Goal: Find specific page/section: Find specific page/section

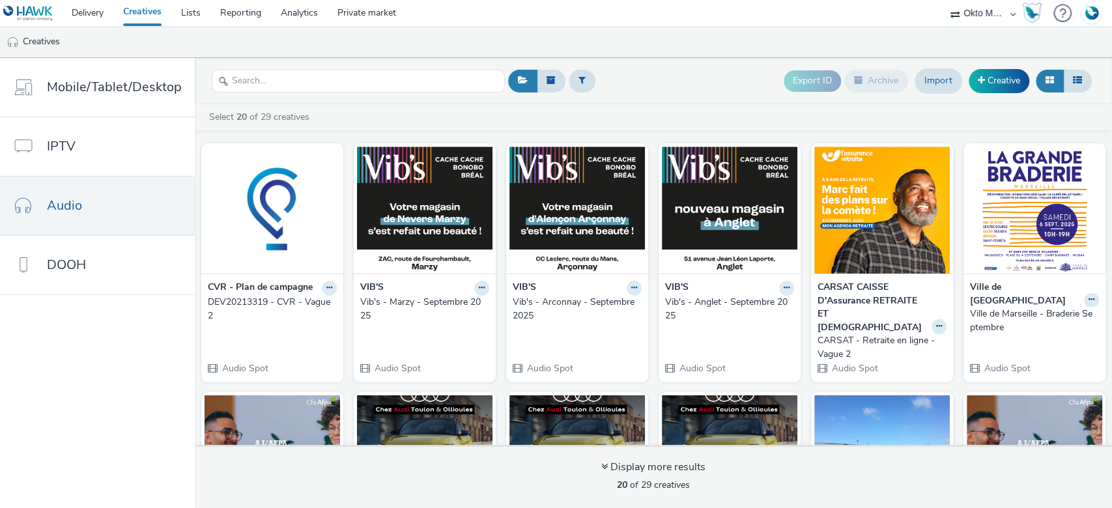
click at [981, 23] on select "ABI Media Ad4Health Adevinta ADITIKS Adops Agence79 AllMatik AMnet FR Amplifi F…" at bounding box center [983, 13] width 78 height 26
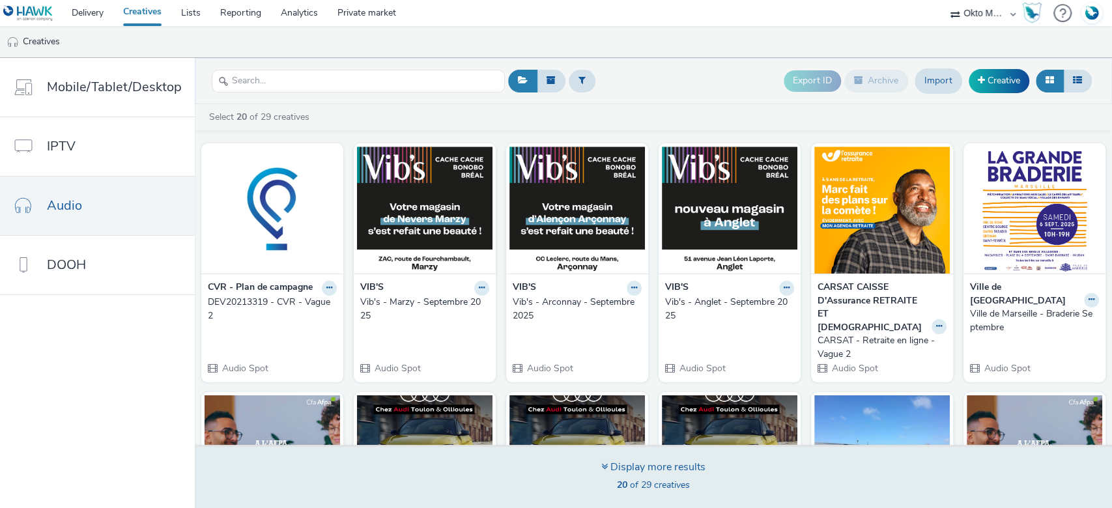
select select "d07aba32-d775-4fed-a722-f10c6504dd64"
click at [944, 0] on select "ABI Media Ad4Health Adevinta ADITIKS Adops Agence79 AllMatik AMnet FR Amplifi F…" at bounding box center [983, 13] width 78 height 26
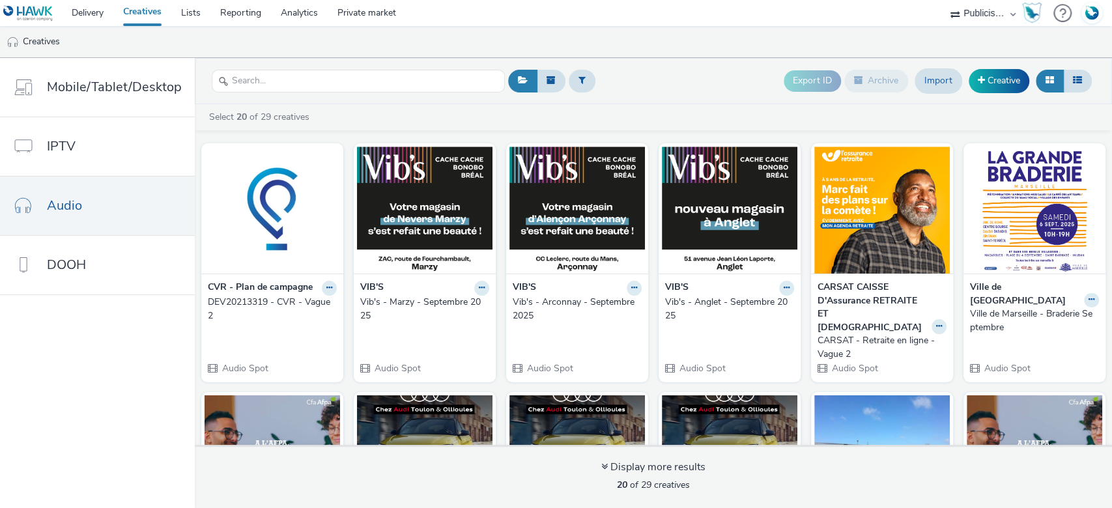
select select "f97d6638-e0a1-4f7a-bf46-55015878e29e"
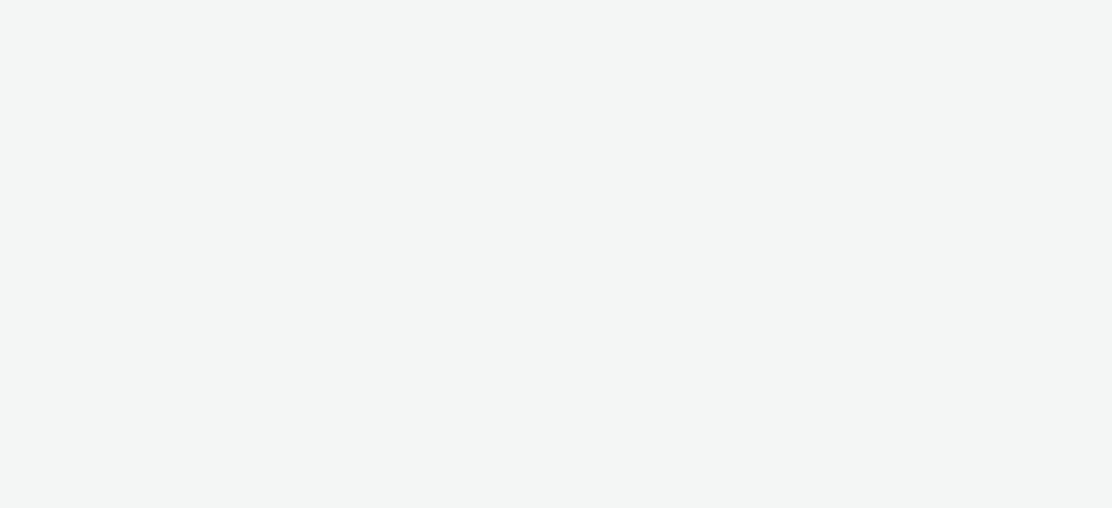
select select "d07aba32-d775-4fed-a722-f10c6504dd64"
select select "f97d6638-e0a1-4f7a-bf46-55015878e29e"
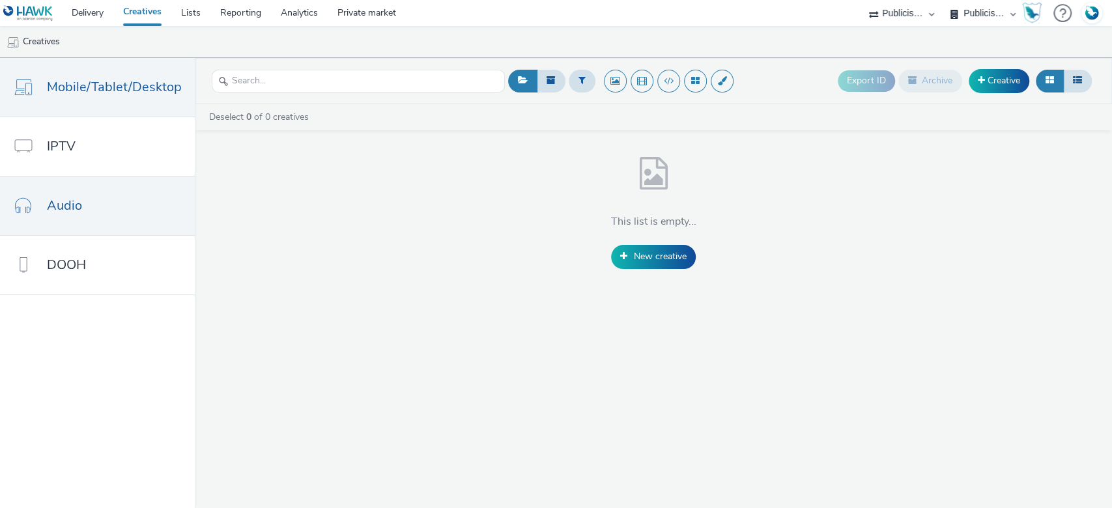
click at [98, 206] on link "Audio" at bounding box center [97, 206] width 195 height 59
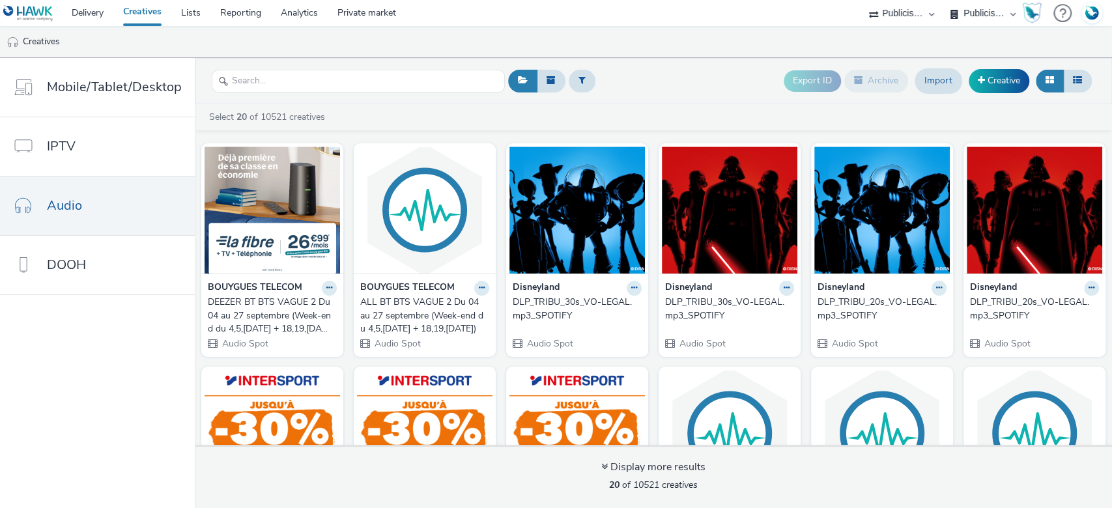
click at [907, 20] on select "ABI Media Ad4Health Adevinta ADITIKS Adops Agence79 AllMatik AMnet FR Amplifi F…" at bounding box center [902, 13] width 78 height 26
select select "08a58170-7f08-4922-abc8-b2d1eb407230"
click at [941, 0] on select "ABI Media Ad4Health Adevinta ADITIKS Adops Agence79 AllMatik AMnet FR Amplifi F…" at bounding box center [902, 13] width 78 height 26
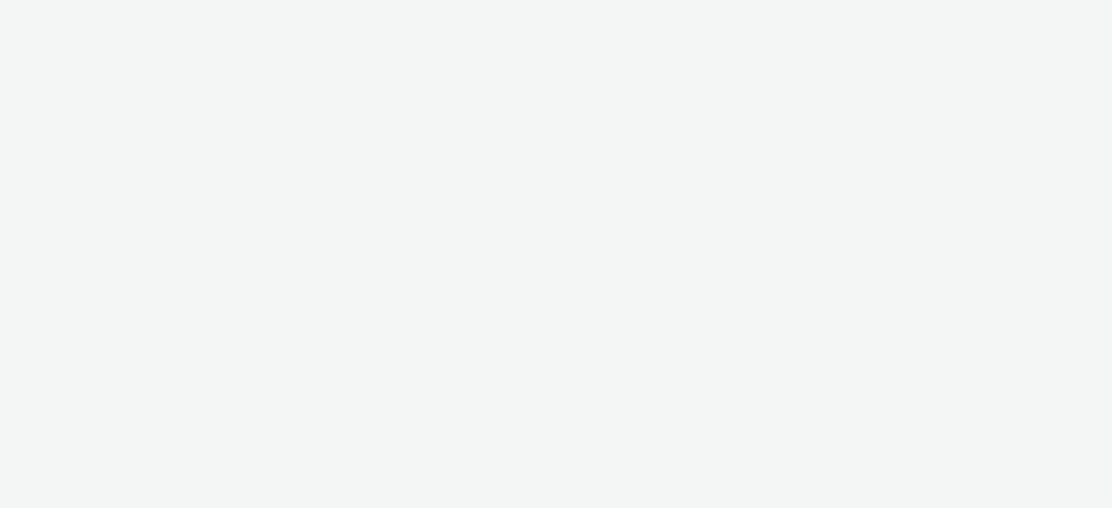
select select "08a58170-7f08-4922-abc8-b2d1eb407230"
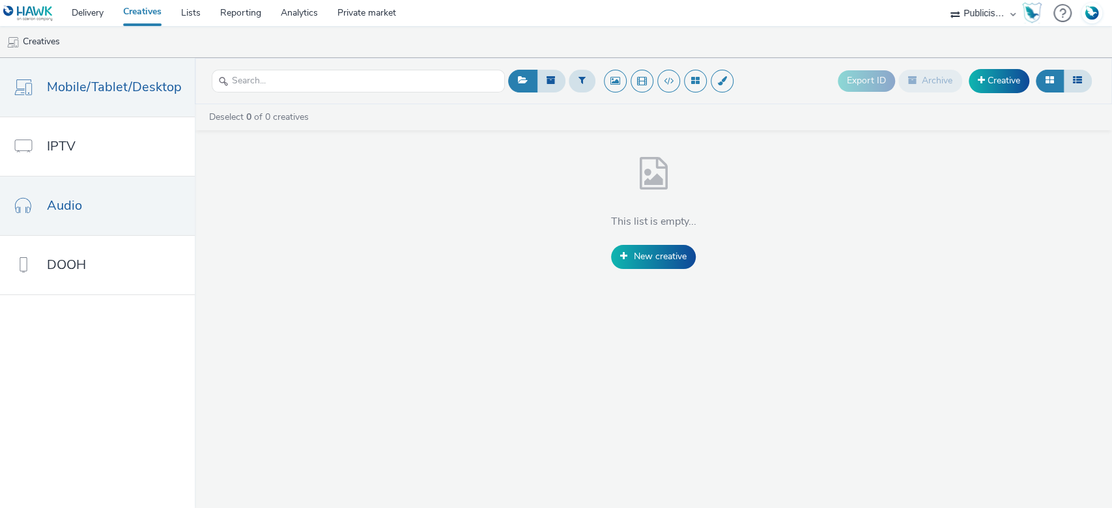
click at [100, 211] on link "Audio" at bounding box center [97, 206] width 195 height 59
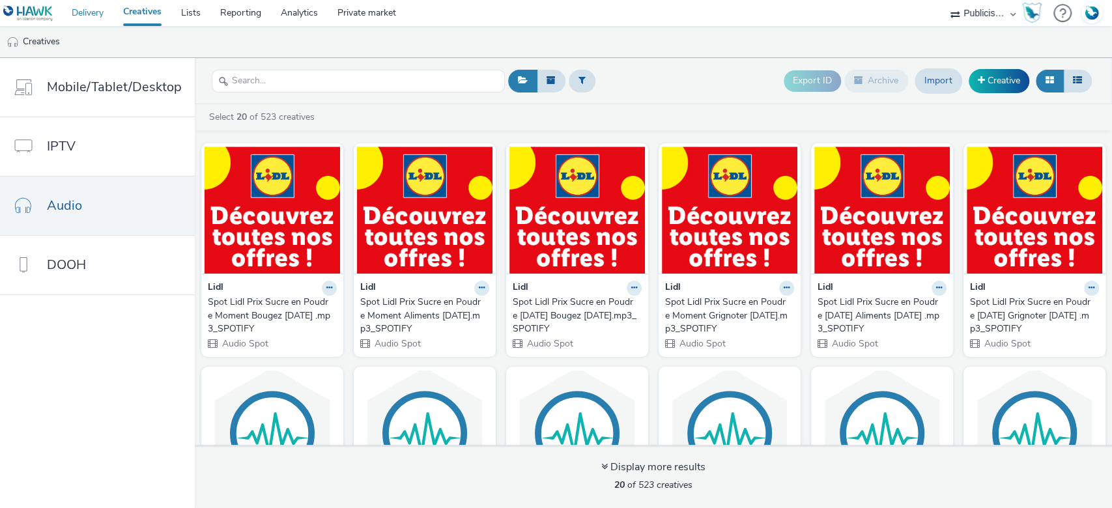
click at [99, 14] on link "Delivery" at bounding box center [87, 13] width 51 height 26
